Goal: Task Accomplishment & Management: Complete application form

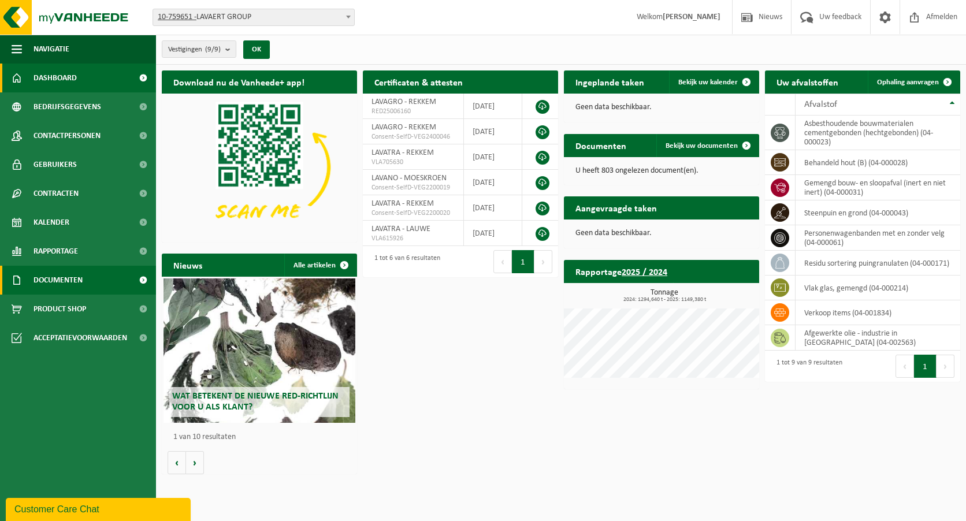
click at [70, 279] on span "Documenten" at bounding box center [57, 280] width 49 height 29
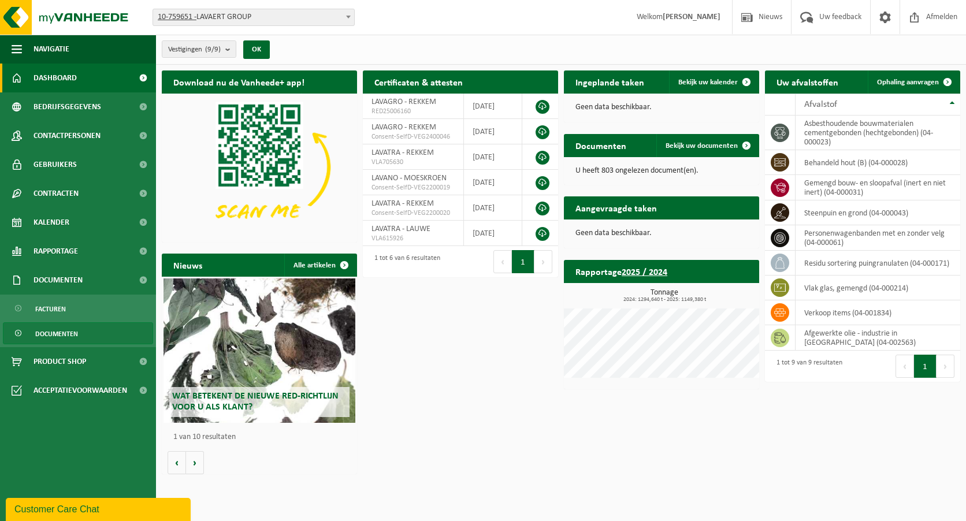
click at [62, 337] on span "Documenten" at bounding box center [56, 334] width 43 height 22
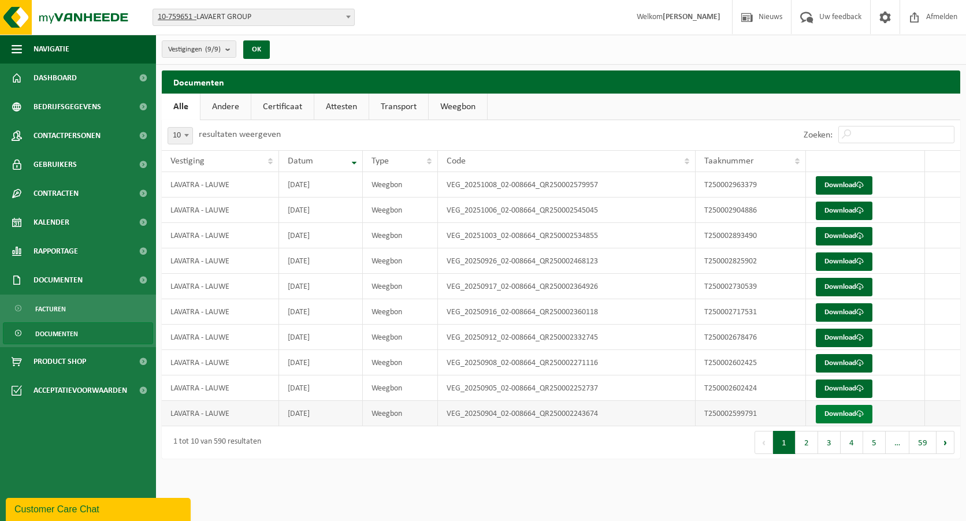
click at [832, 412] on link "Download" at bounding box center [843, 414] width 57 height 18
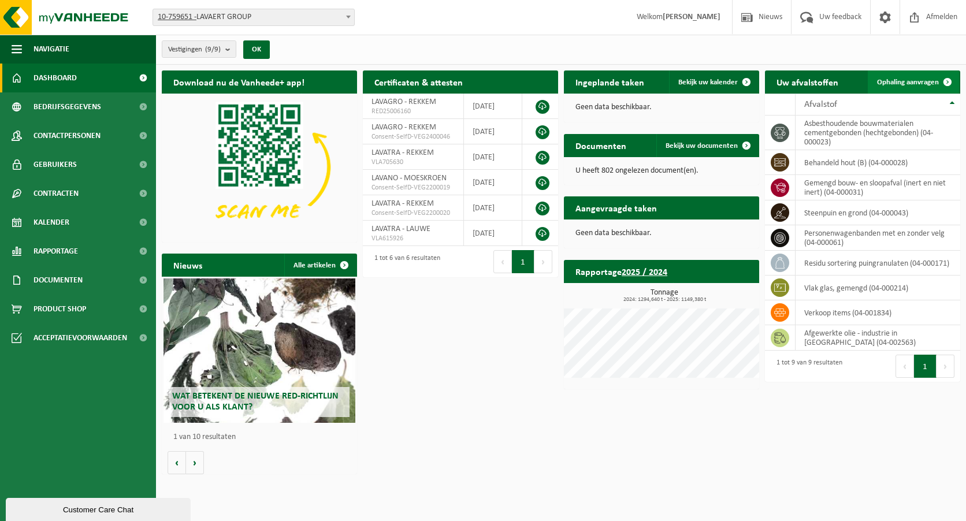
click at [897, 81] on span "Ophaling aanvragen" at bounding box center [908, 83] width 62 height 8
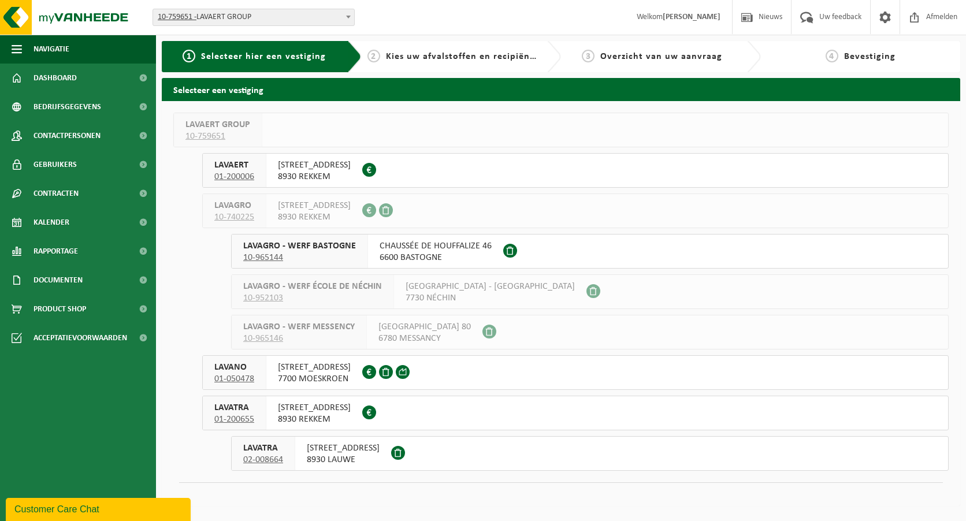
click at [351, 452] on span "AALBEEKSESTEENWEG 25" at bounding box center [343, 448] width 73 height 12
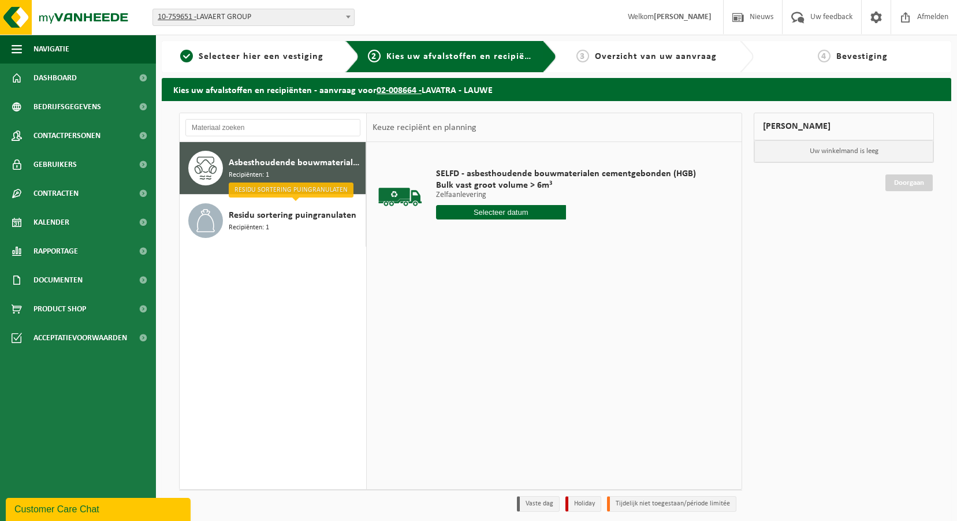
click at [508, 217] on input "text" at bounding box center [501, 212] width 130 height 14
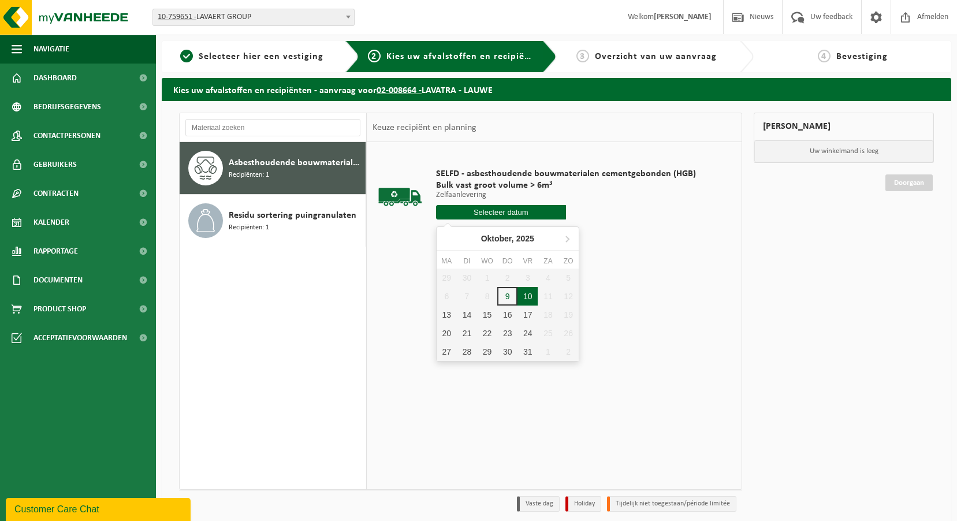
click at [524, 298] on div "10" at bounding box center [527, 296] width 20 height 18
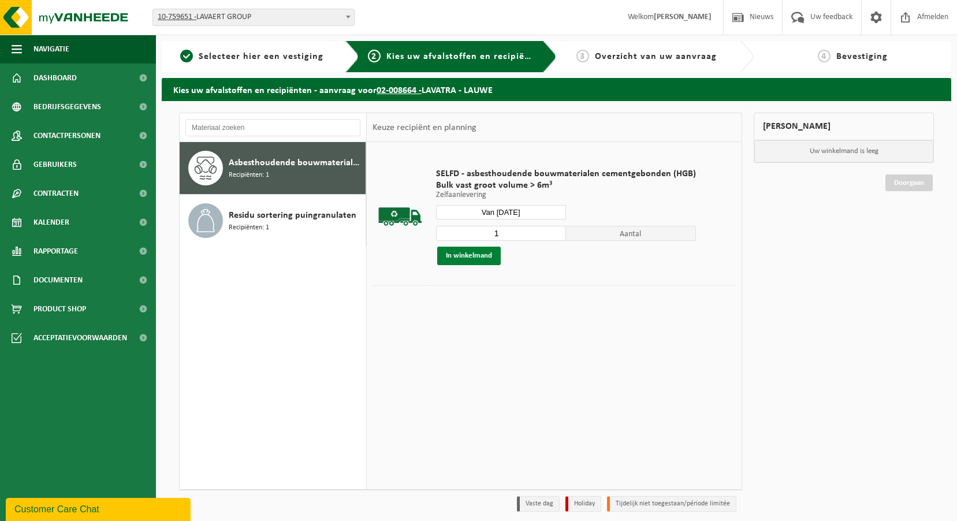
click at [482, 258] on button "In winkelmand" at bounding box center [469, 256] width 64 height 18
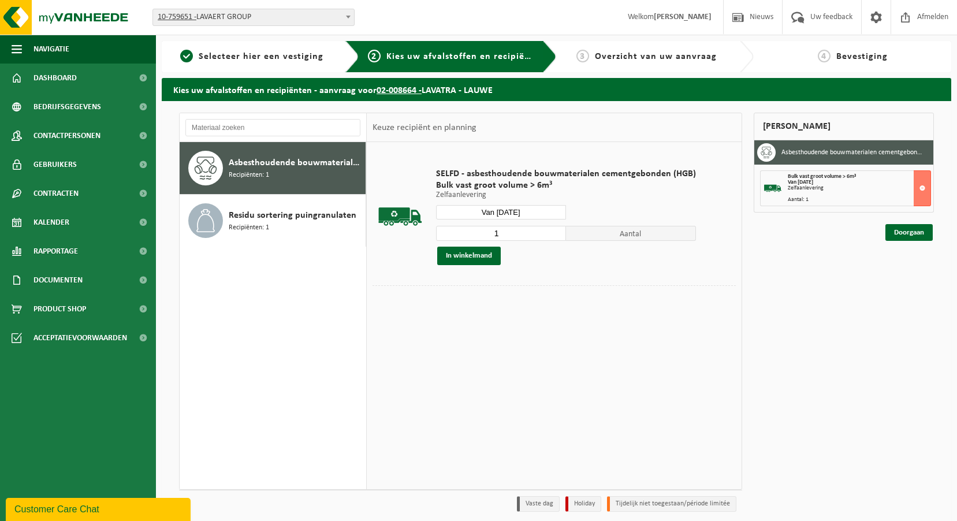
click at [531, 213] on input "Van 2025-10-10" at bounding box center [501, 212] width 130 height 14
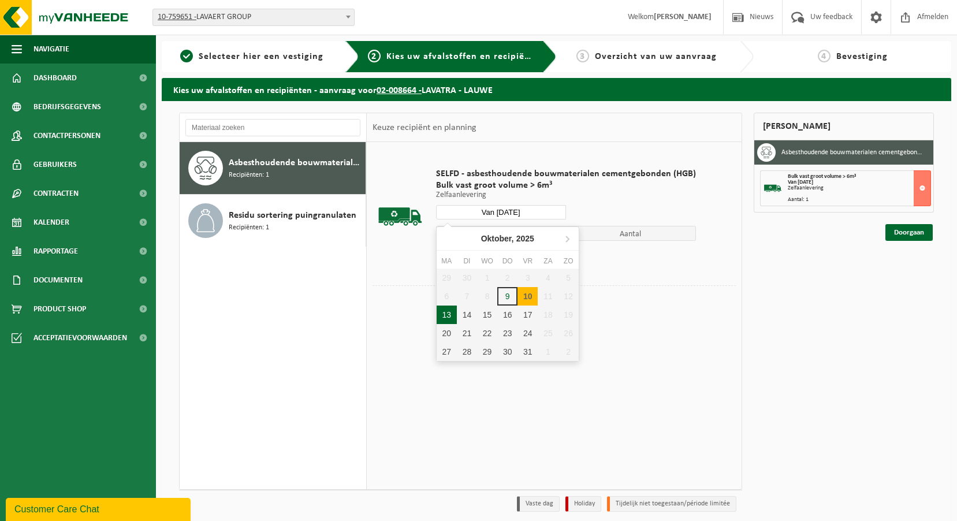
click at [453, 316] on div "13" at bounding box center [447, 314] width 20 height 18
type input "Van 2025-10-13"
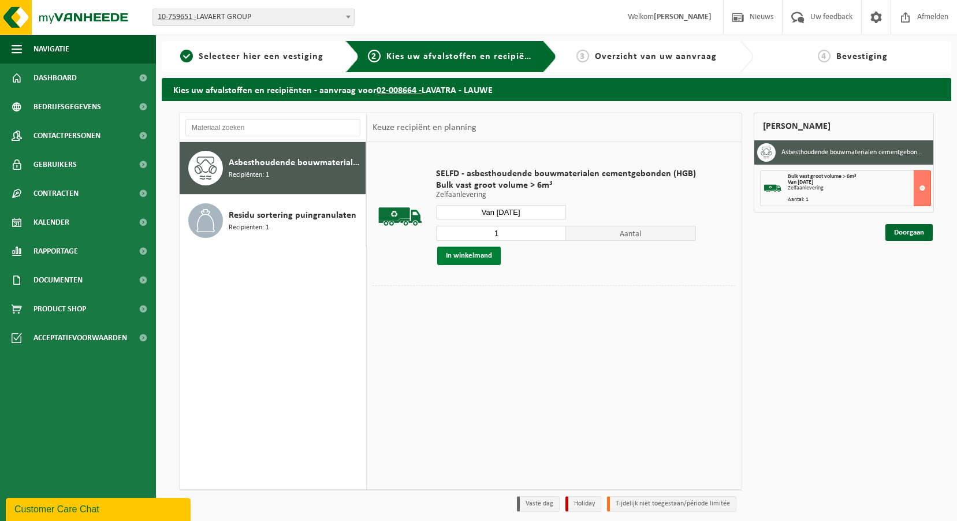
click at [480, 262] on button "In winkelmand" at bounding box center [469, 256] width 64 height 18
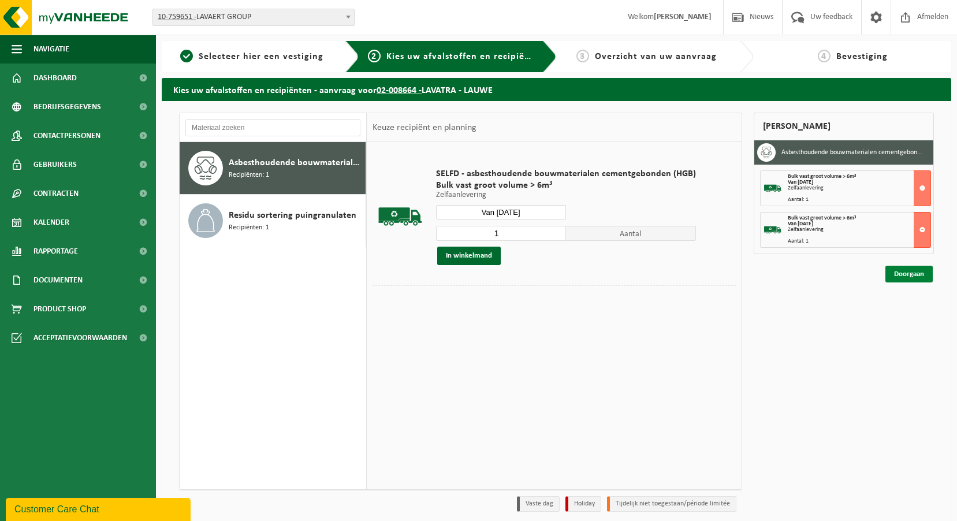
click at [900, 278] on link "Doorgaan" at bounding box center [908, 274] width 47 height 17
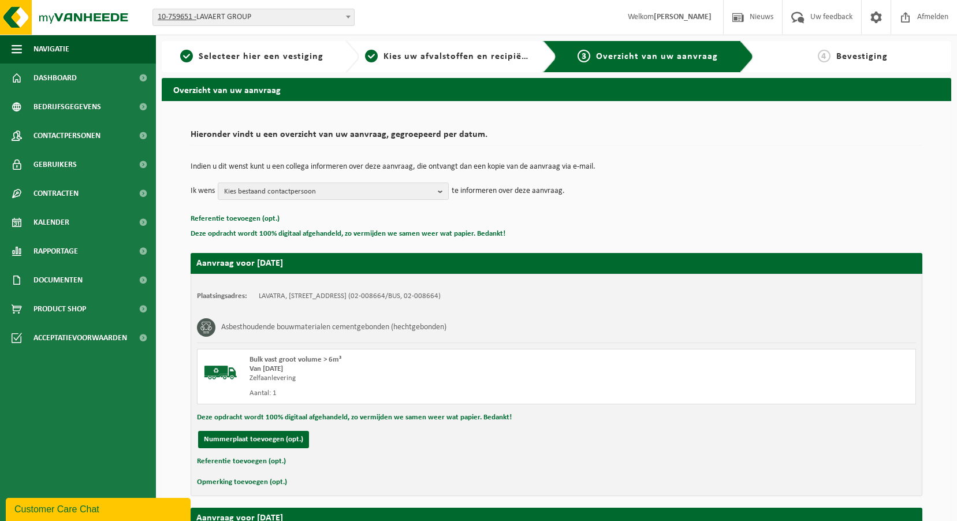
scroll to position [288, 0]
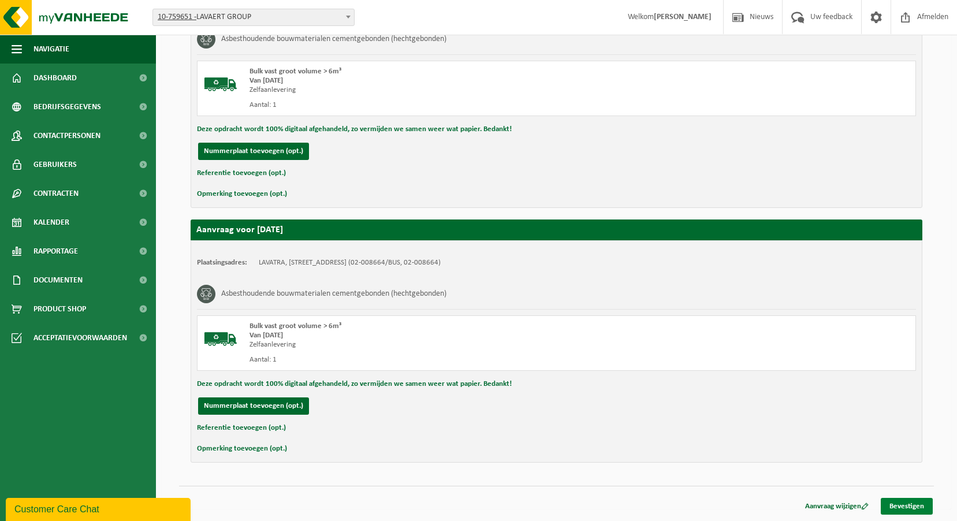
click at [919, 502] on link "Bevestigen" at bounding box center [907, 506] width 52 height 17
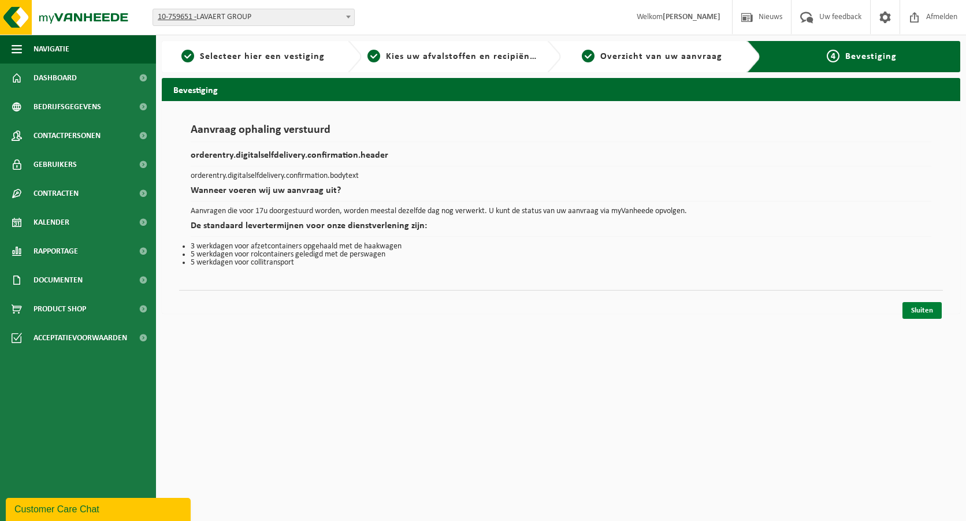
click at [914, 309] on link "Sluiten" at bounding box center [921, 310] width 39 height 17
